Goal: Information Seeking & Learning: Understand process/instructions

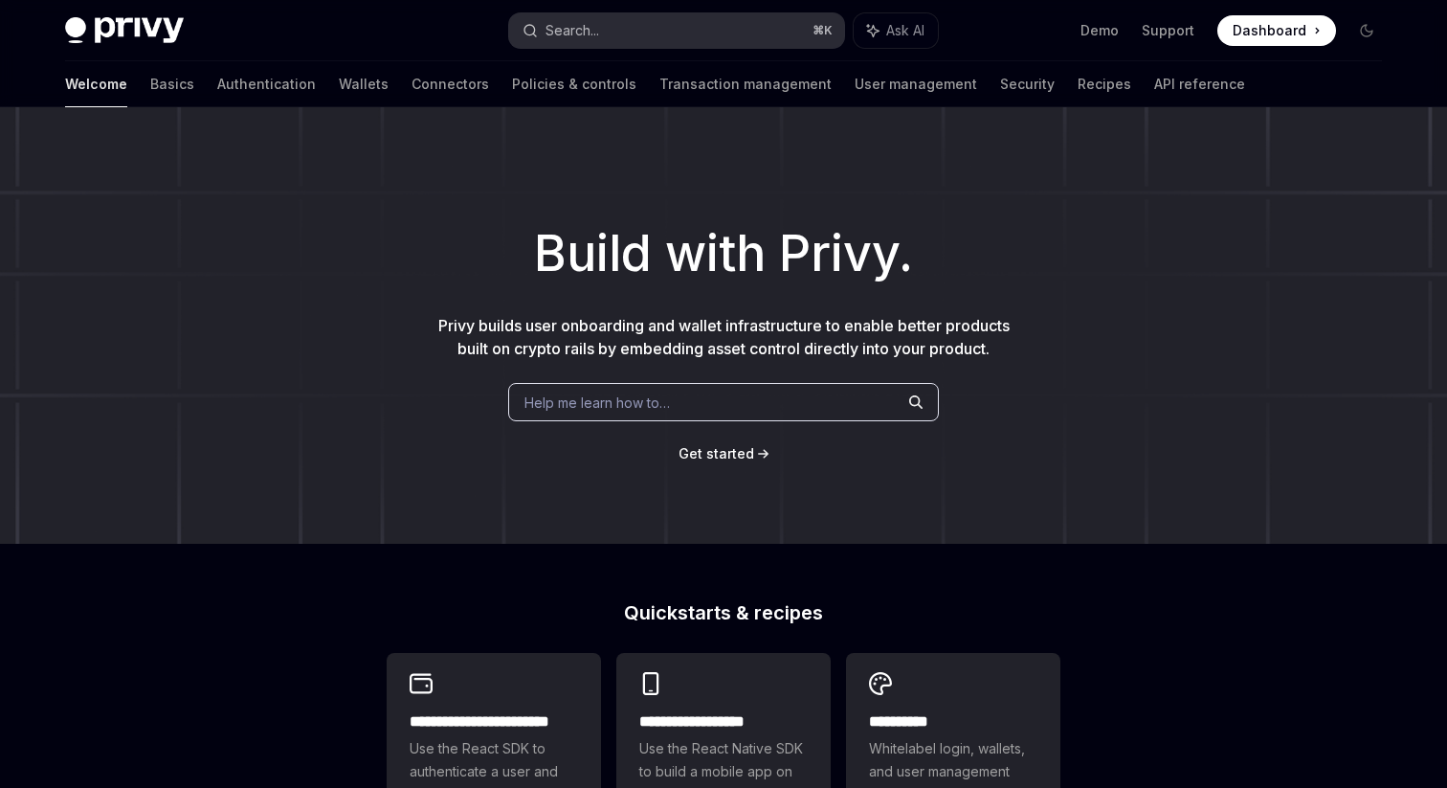
click at [642, 19] on button "Search... ⌘ K" at bounding box center [676, 30] width 335 height 34
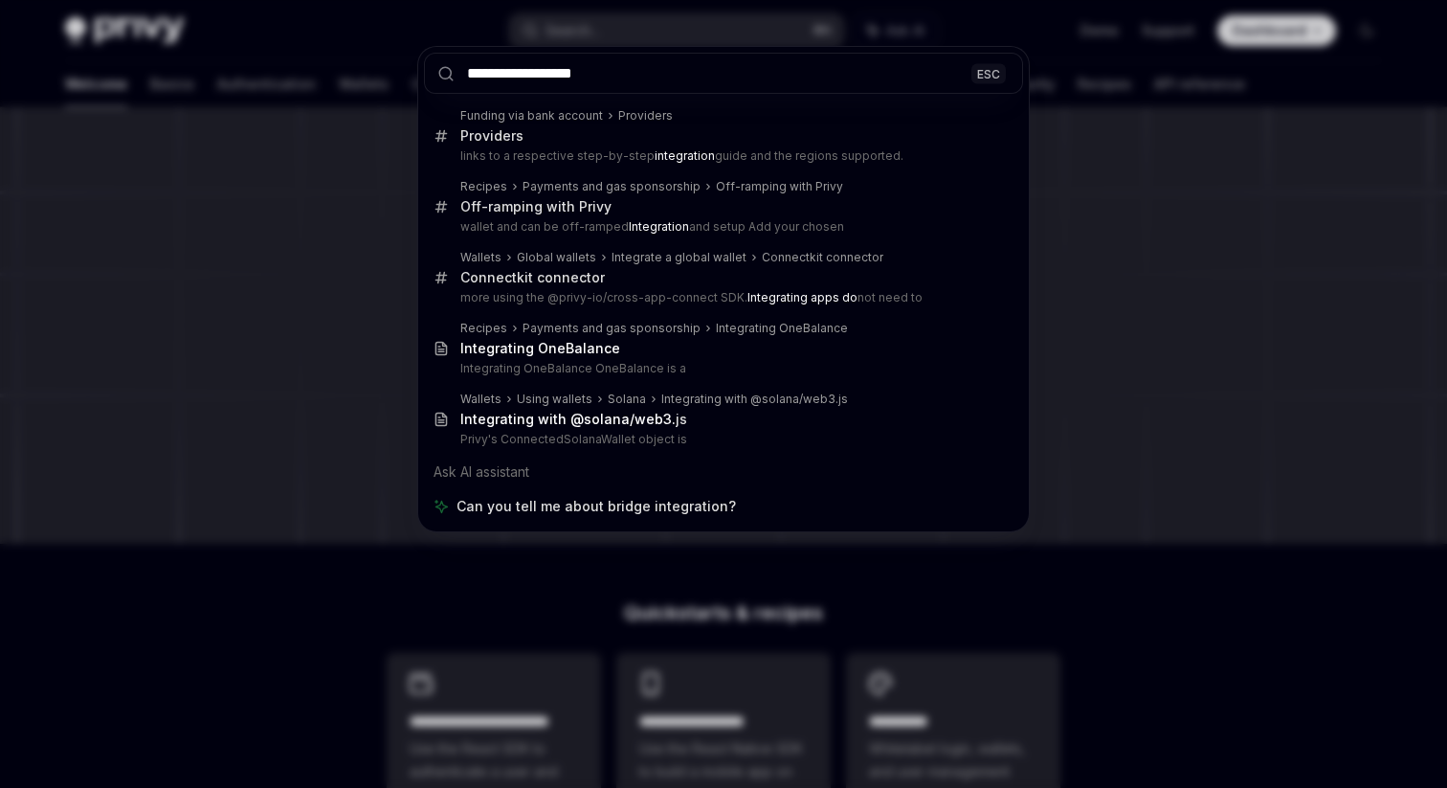
type input "**********"
click at [317, 345] on div "**********" at bounding box center [723, 394] width 1447 height 788
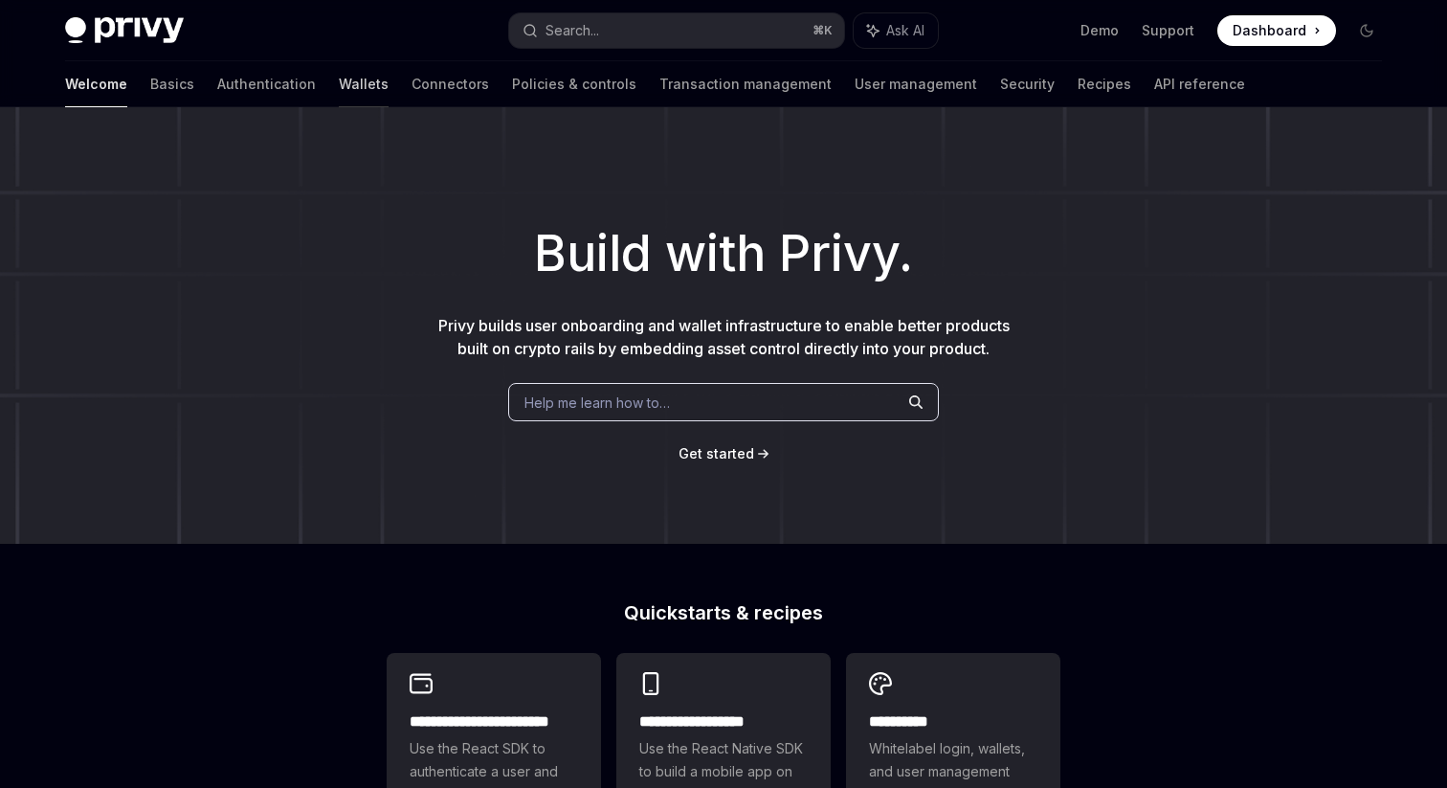
click at [339, 77] on link "Wallets" at bounding box center [364, 84] width 50 height 46
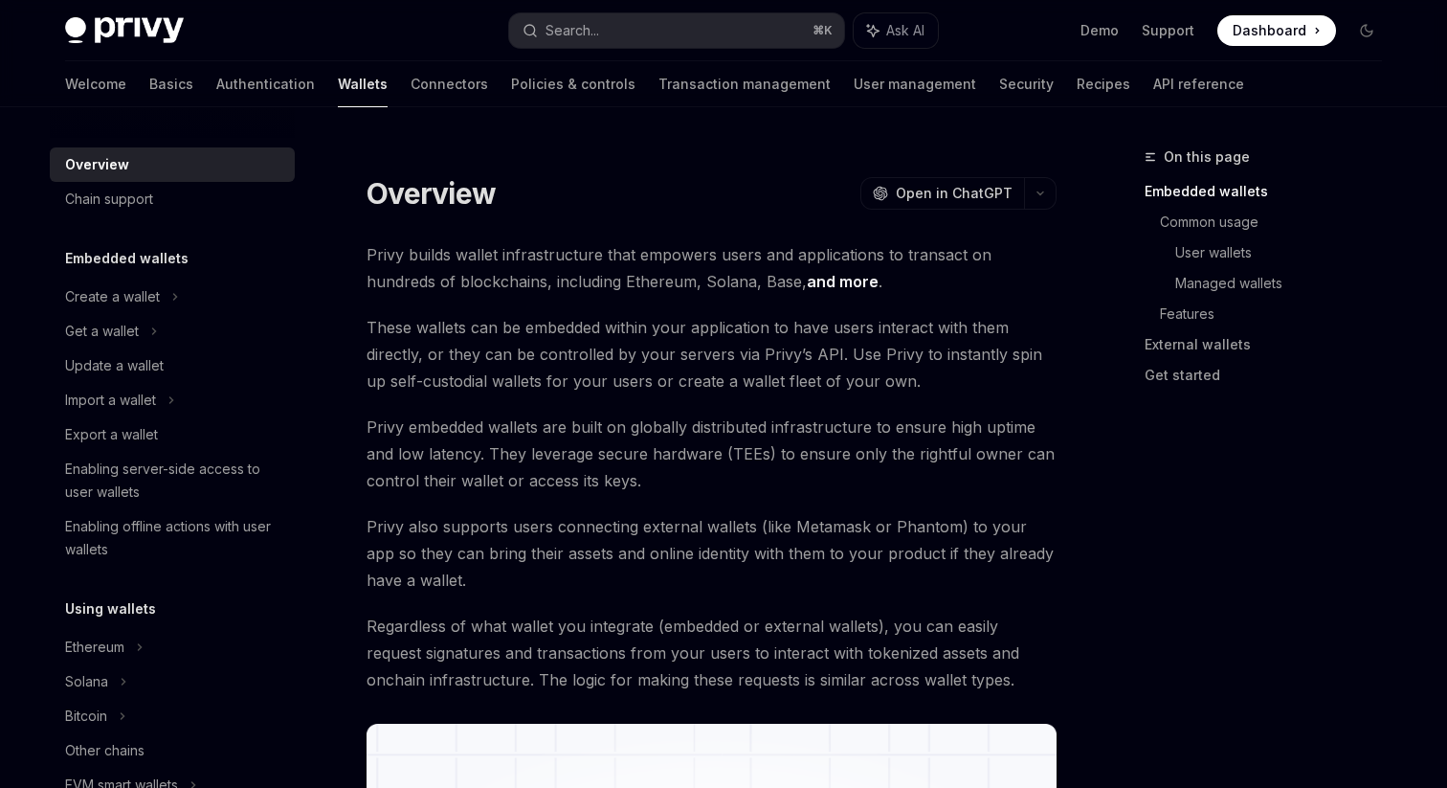
scroll to position [868, 0]
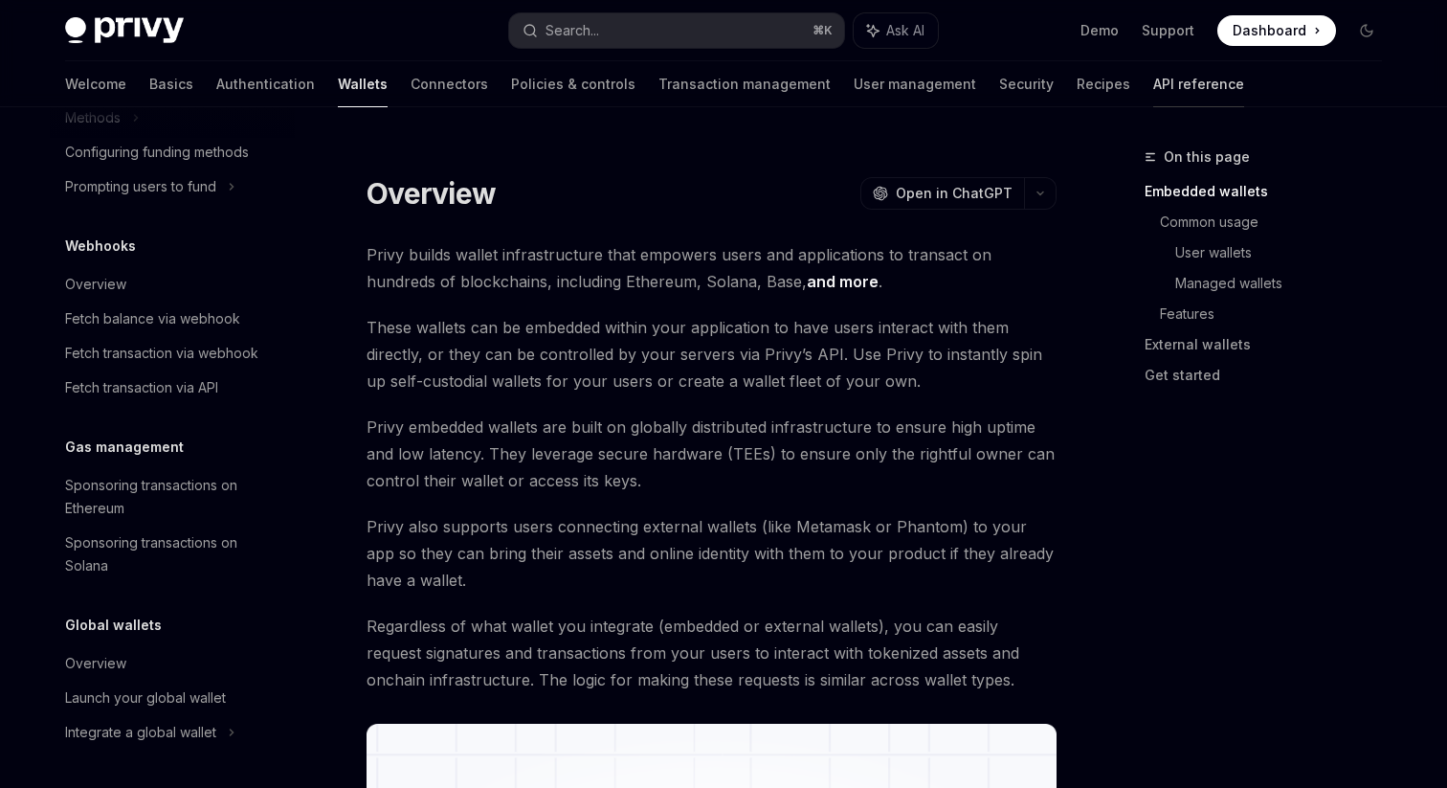
click at [1153, 78] on link "API reference" at bounding box center [1198, 84] width 91 height 46
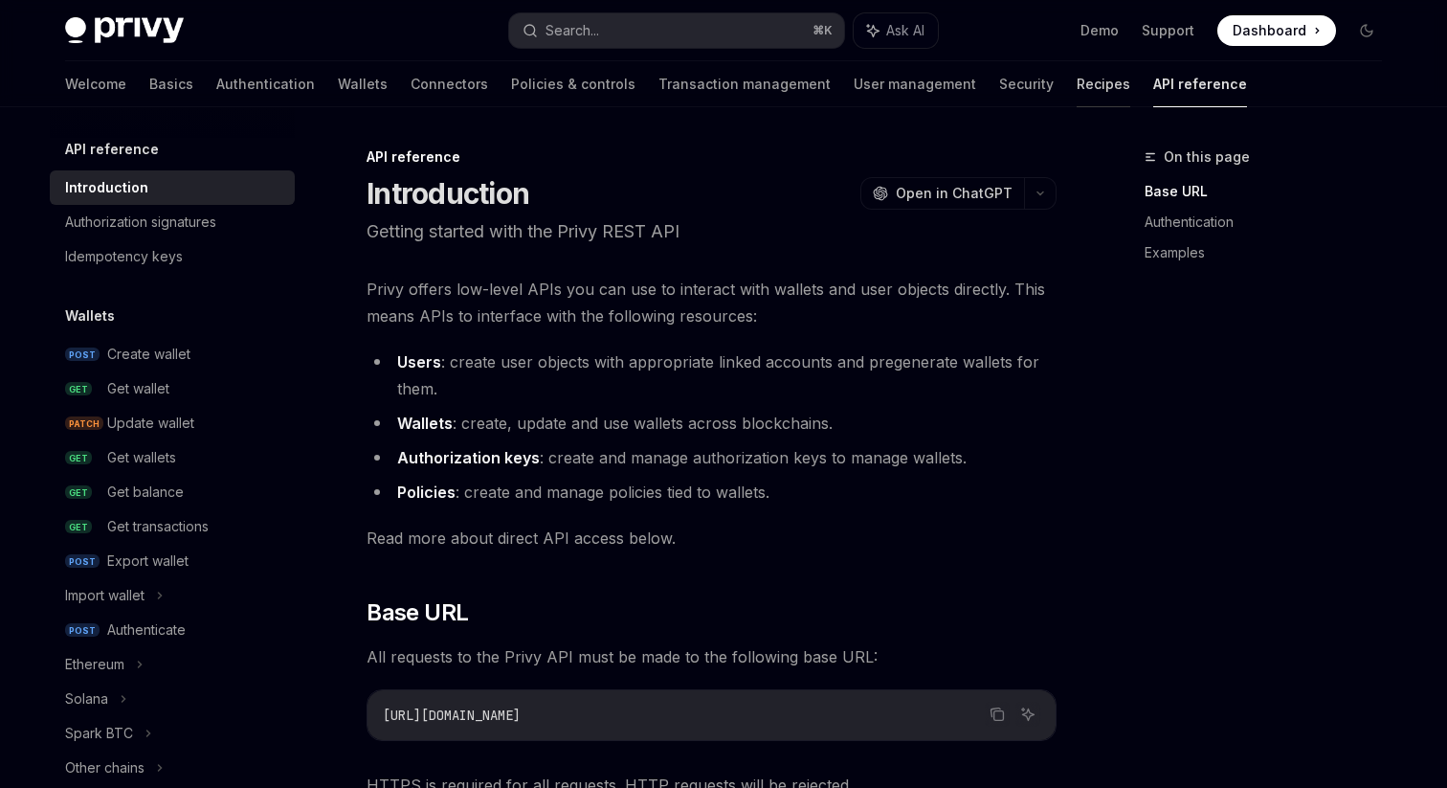
click at [1077, 91] on link "Recipes" at bounding box center [1104, 84] width 54 height 46
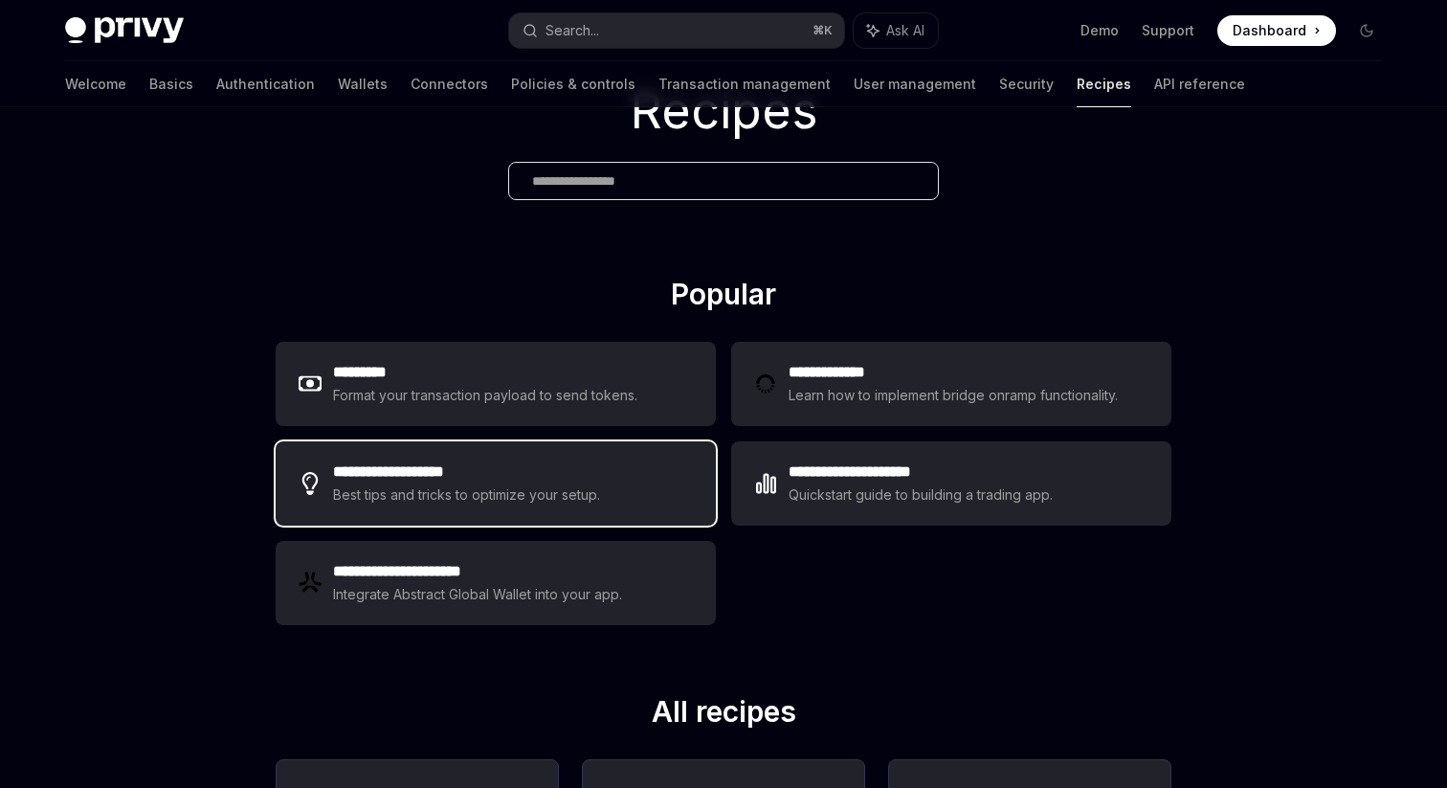
scroll to position [145, 0]
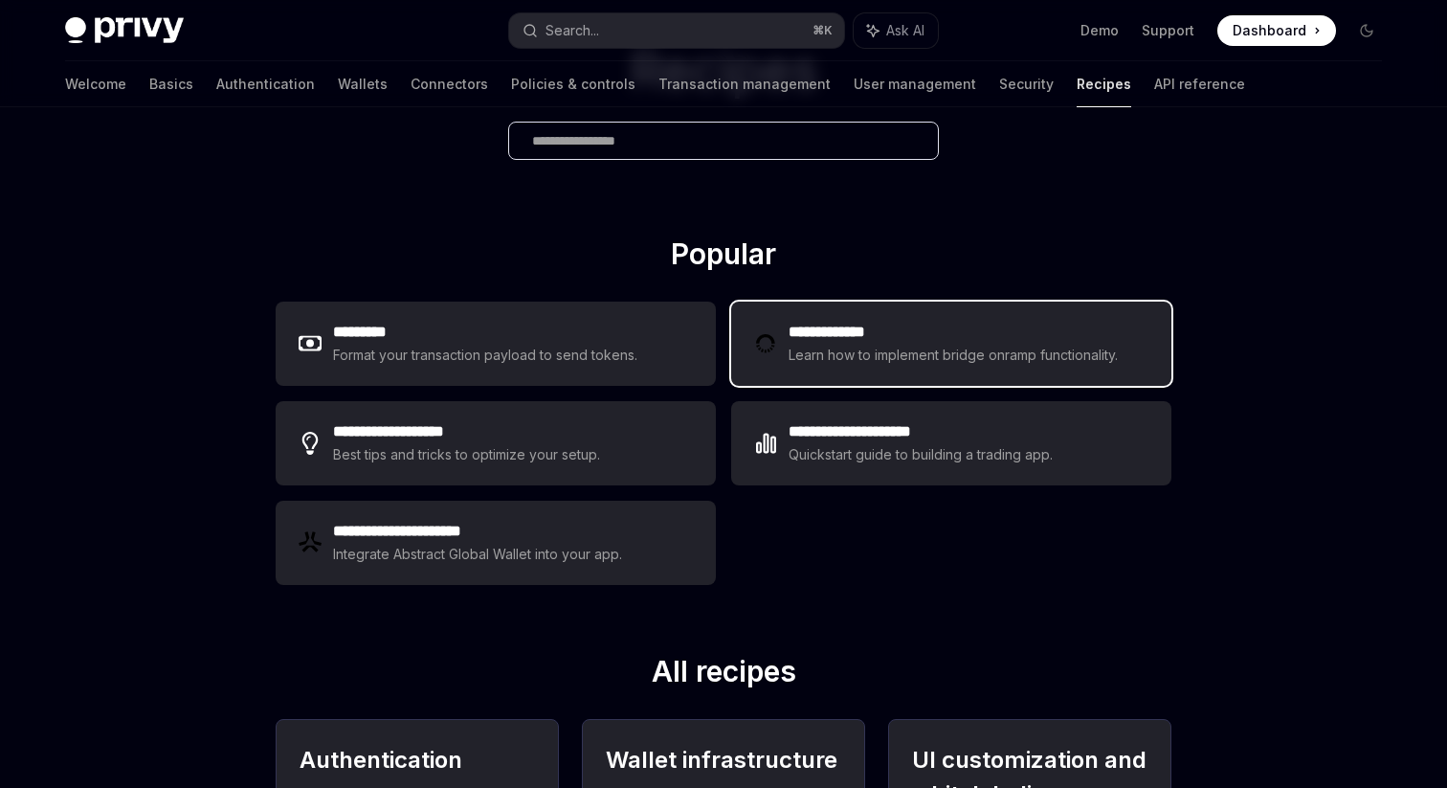
click at [866, 352] on div "Learn how to implement bridge onramp functionality." at bounding box center [956, 355] width 335 height 23
type textarea "*"
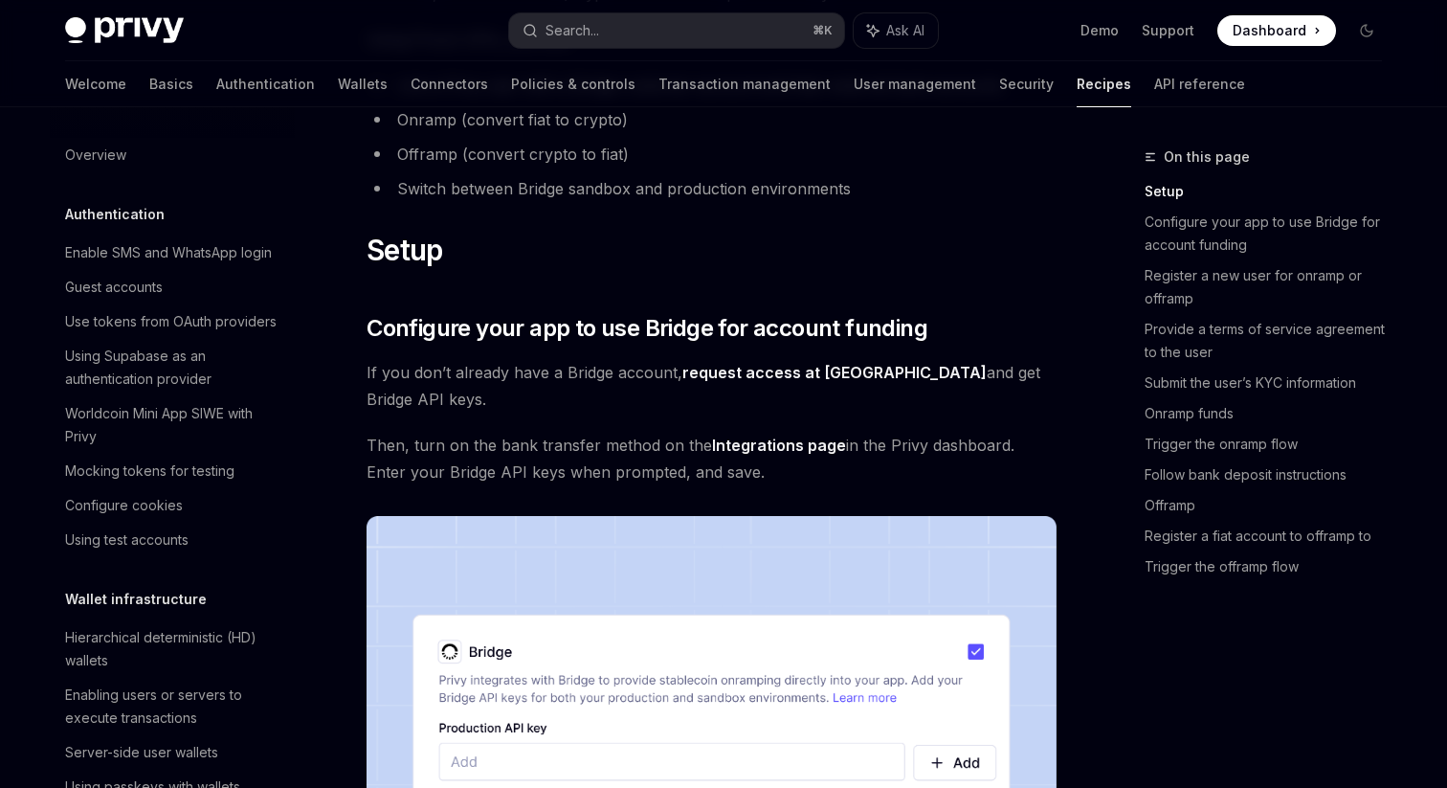
scroll to position [365, 0]
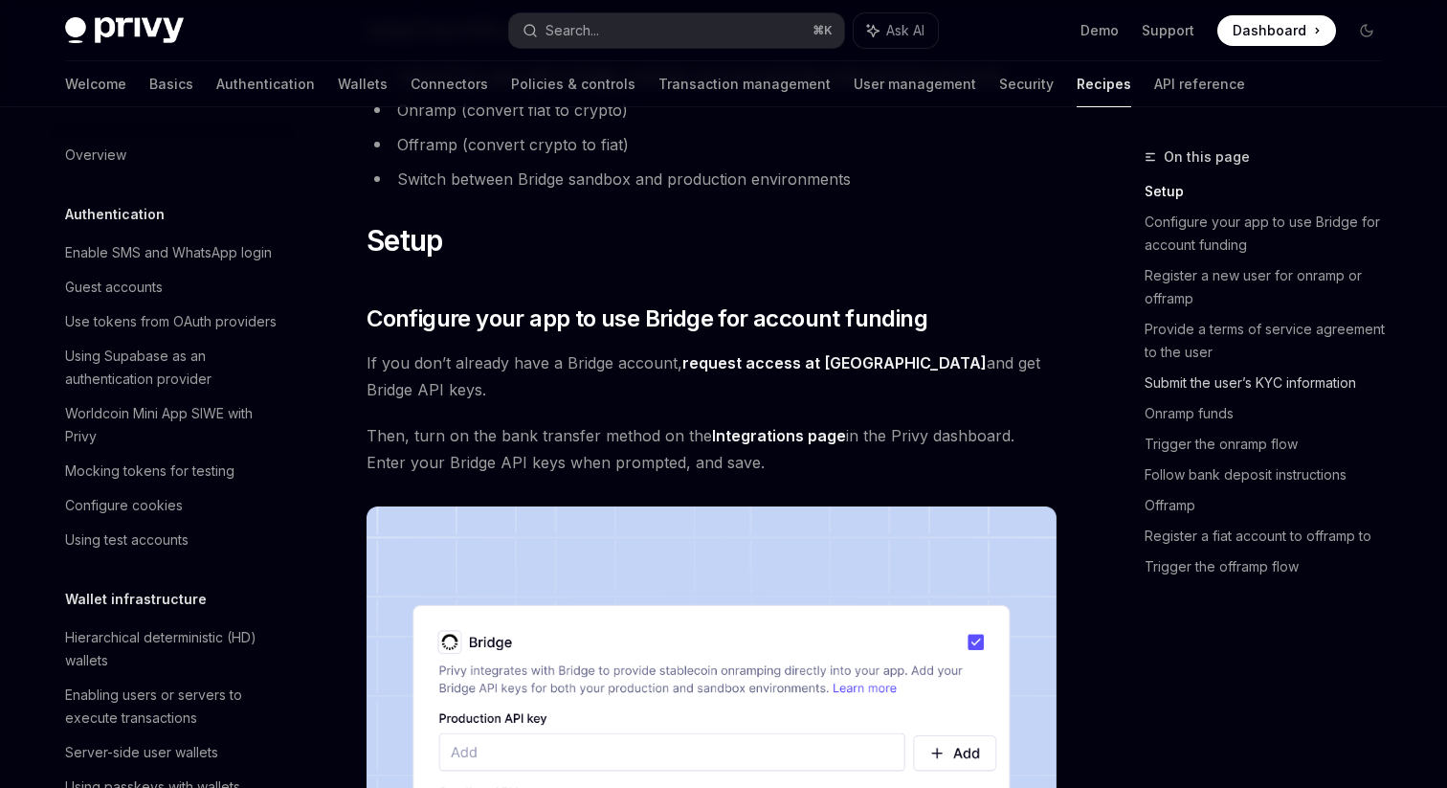
click at [1236, 379] on link "Submit the user’s KYC information" at bounding box center [1271, 383] width 253 height 31
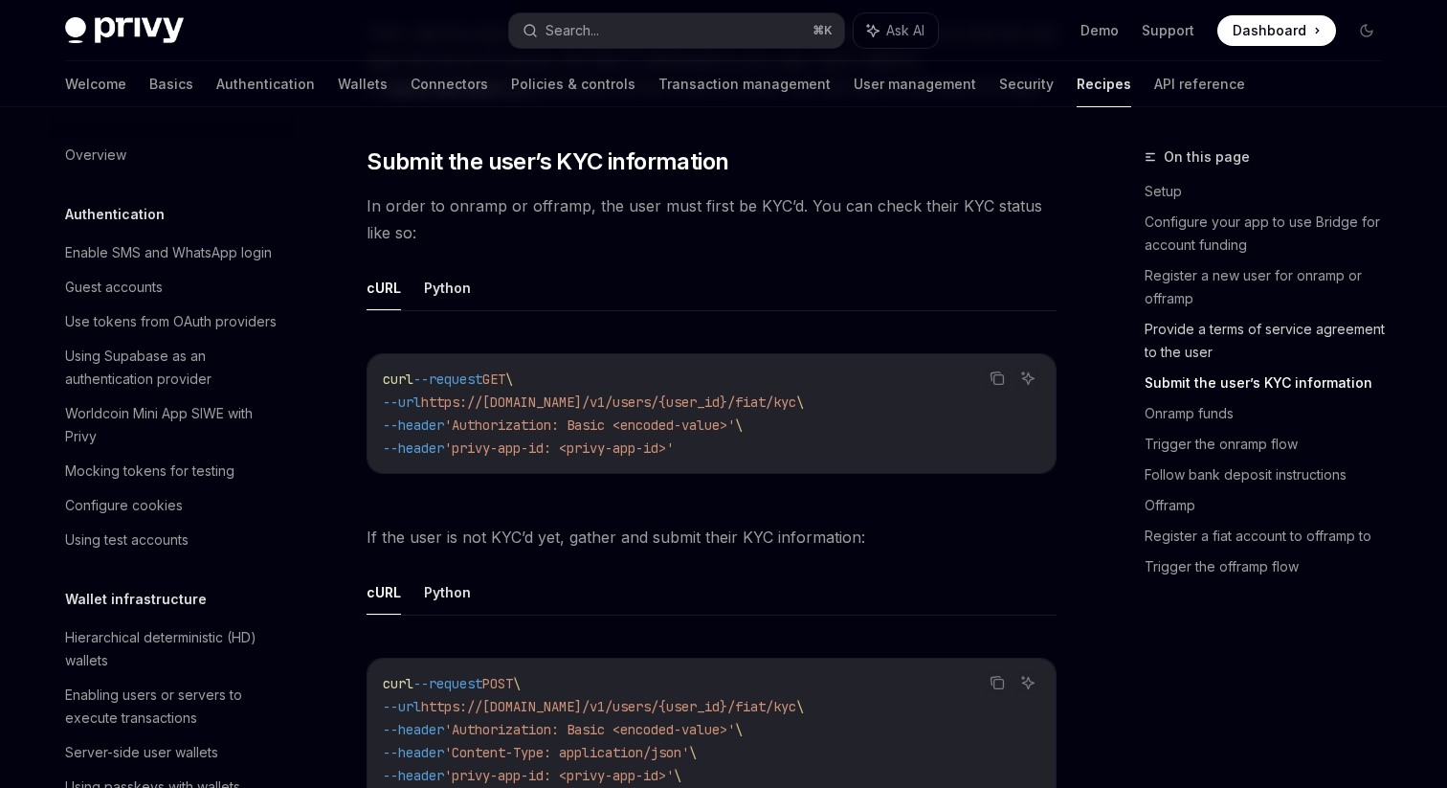
click at [1251, 327] on link "Provide a terms of service agreement to the user" at bounding box center [1271, 341] width 253 height 54
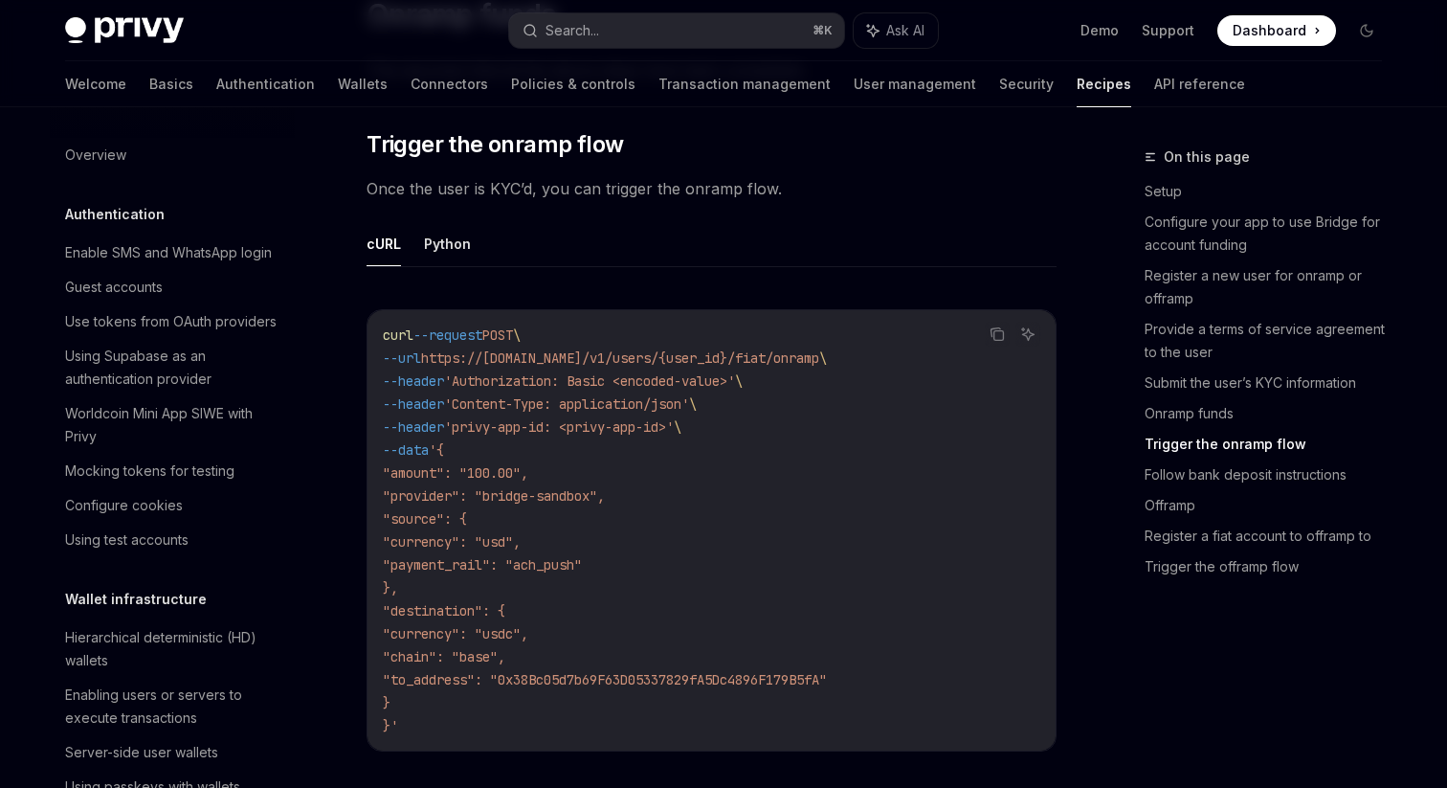
scroll to position [3627, 0]
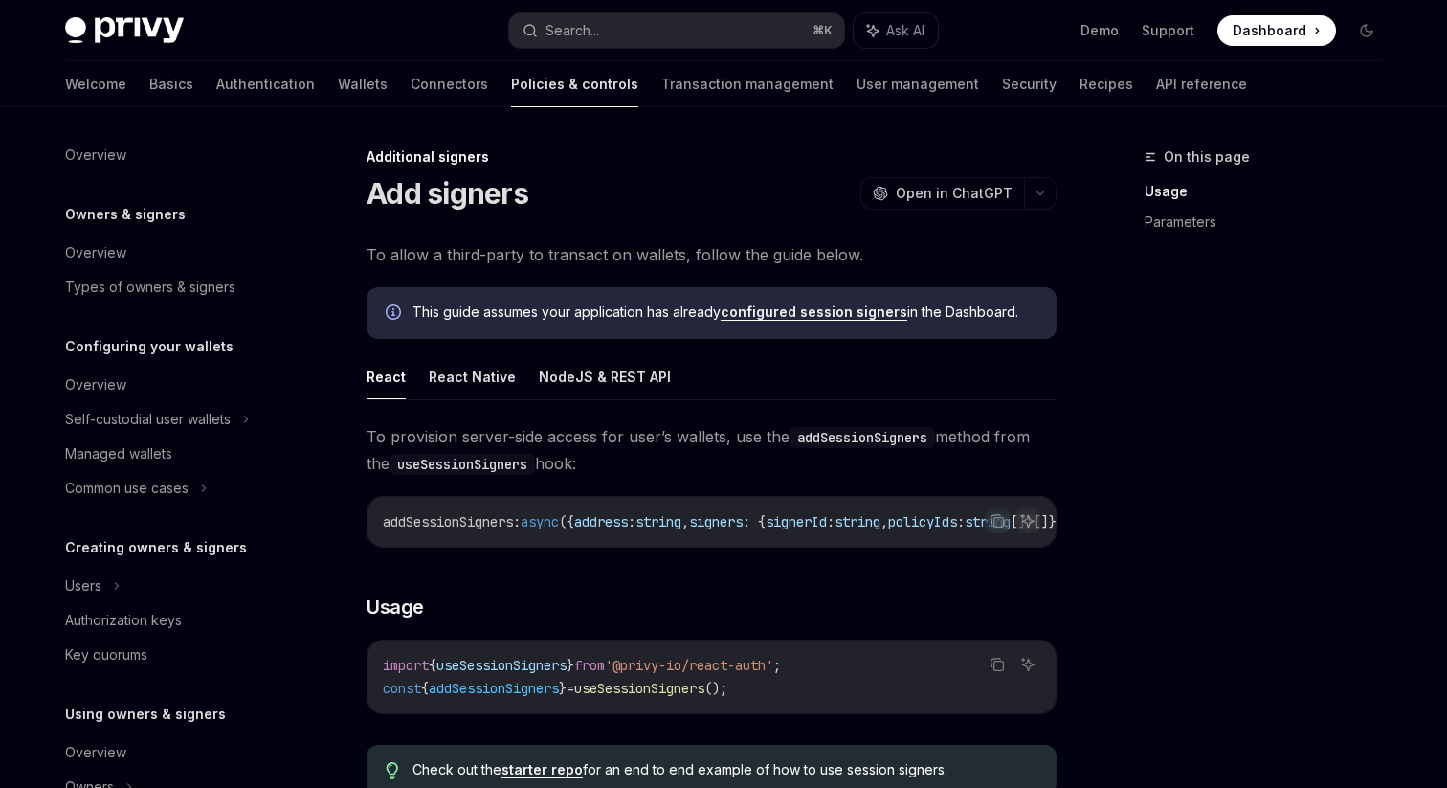
scroll to position [408, 0]
